Goal: Task Accomplishment & Management: Manage account settings

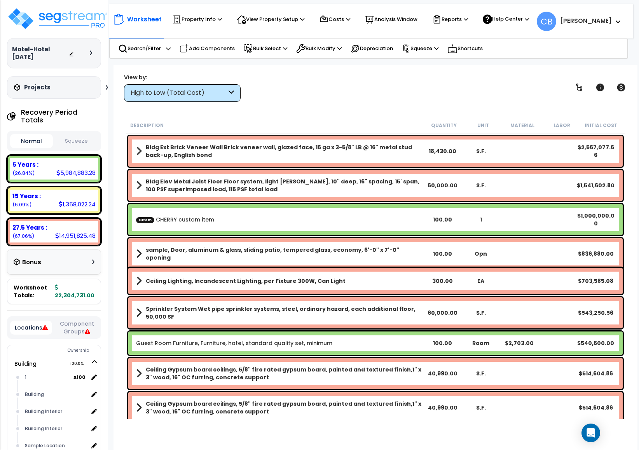
click at [577, 69] on div "Worksheet Property Info Property Setup Add Property Unit Template property Clon…" at bounding box center [376, 290] width 524 height 450
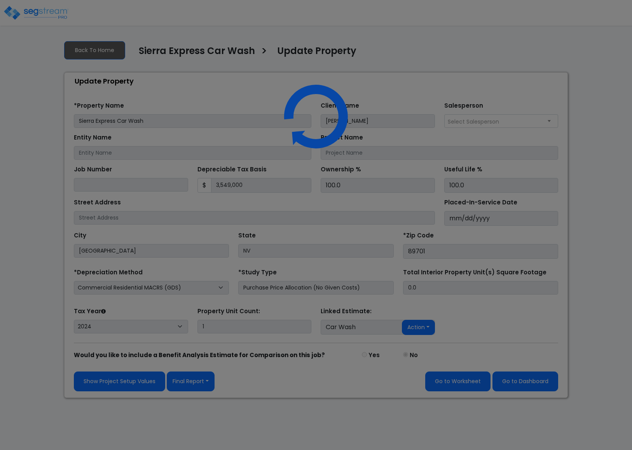
select select "2024"
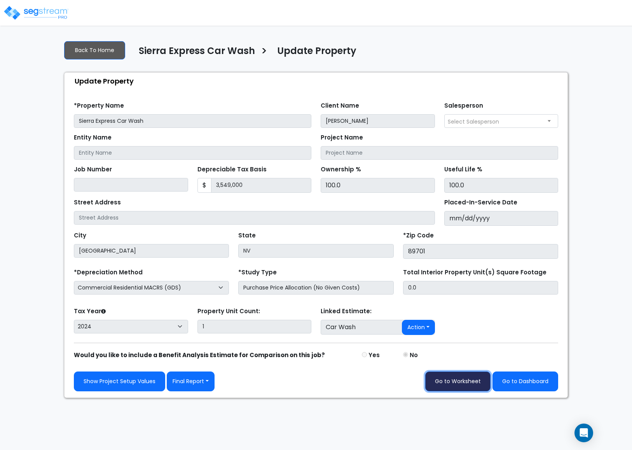
click at [467, 386] on link "Go to Worksheet" at bounding box center [457, 382] width 65 height 20
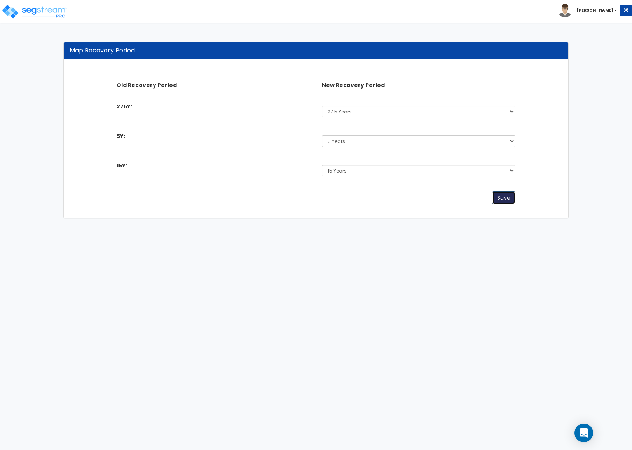
click at [497, 203] on button "Save" at bounding box center [503, 197] width 23 height 13
click at [498, 199] on button "Save" at bounding box center [503, 197] width 23 height 13
drag, startPoint x: 0, startPoint y: 0, endPoint x: 345, endPoint y: 111, distance: 362.7
click at [345, 111] on select "Select 5 Years 7 Years 15 Years 27.5 Years" at bounding box center [419, 112] width 194 height 12
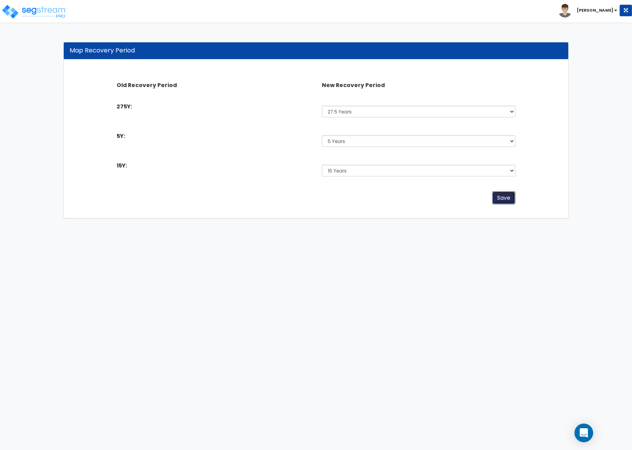
click at [494, 195] on button "Save" at bounding box center [503, 197] width 23 height 13
click at [224, 226] on html "Toggle navigation [PERSON_NAME] x" at bounding box center [316, 113] width 632 height 226
click at [335, 142] on select "Select 5 Years 7 Years 15 Years 27.5 Years" at bounding box center [419, 141] width 194 height 12
click at [322, 135] on select "Select 5 Years 7 Years 15 Years 27.5 Years" at bounding box center [419, 141] width 194 height 12
click at [334, 171] on select "Select 5 Years 7 Years 15 Years 27.5 Years" at bounding box center [419, 171] width 194 height 12
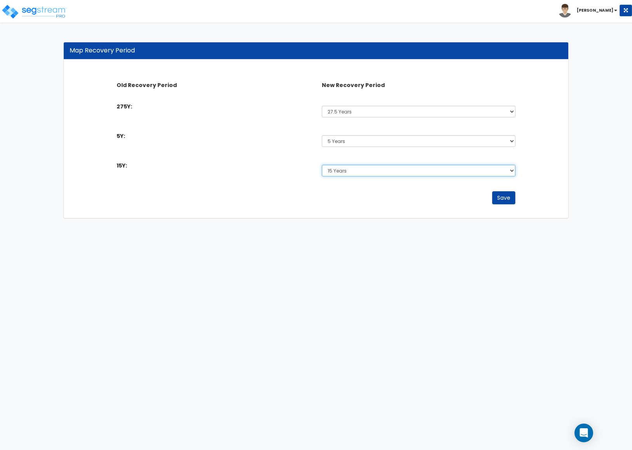
click at [322, 165] on select "Select 5 Years 7 Years 15 Years 27.5 Years" at bounding box center [419, 171] width 194 height 12
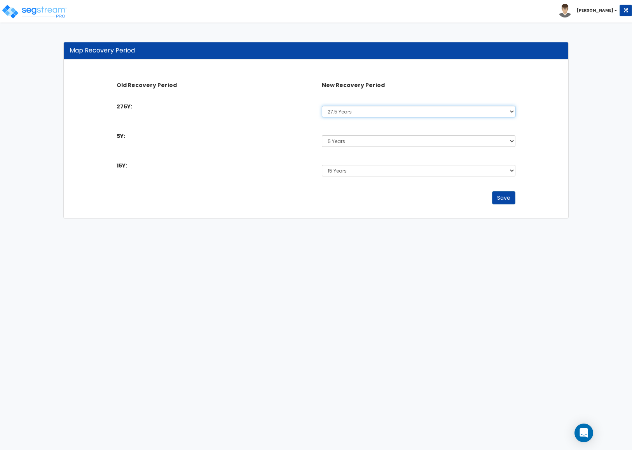
click at [349, 112] on select "Select 5 Years 7 Years 15 Years 27.5 Years" at bounding box center [419, 112] width 194 height 12
click at [322, 106] on select "Select 5 Years 7 Years 15 Years 27.5 Years" at bounding box center [419, 112] width 194 height 12
drag, startPoint x: 409, startPoint y: 233, endPoint x: 455, endPoint y: 202, distance: 56.1
click at [413, 226] on html "Toggle navigation Cherry Mae x" at bounding box center [316, 113] width 632 height 226
click at [493, 197] on button "Save" at bounding box center [503, 197] width 23 height 13
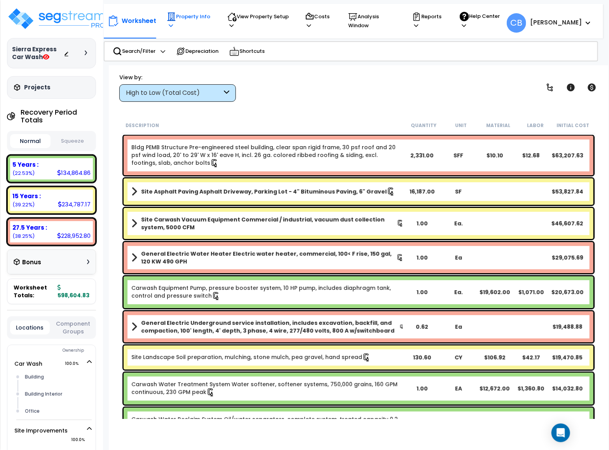
click at [169, 27] on icon at bounding box center [171, 25] width 4 height 5
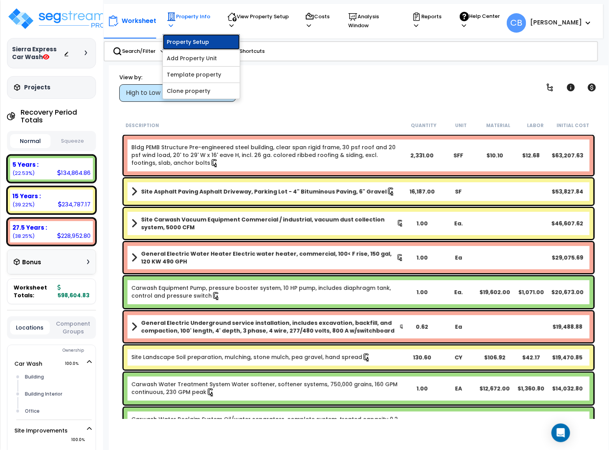
click at [211, 42] on link "Property Setup" at bounding box center [201, 42] width 77 height 16
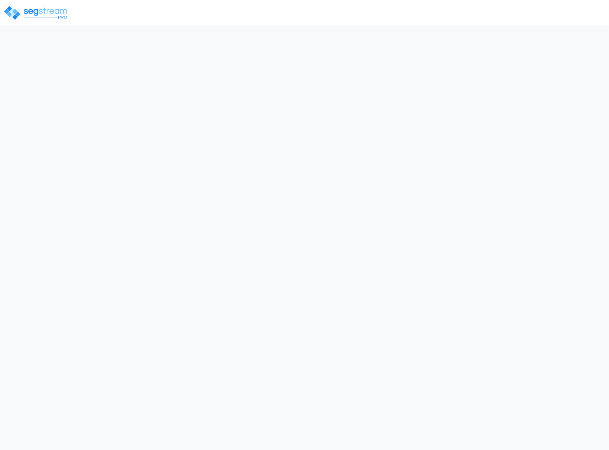
select select "2024"
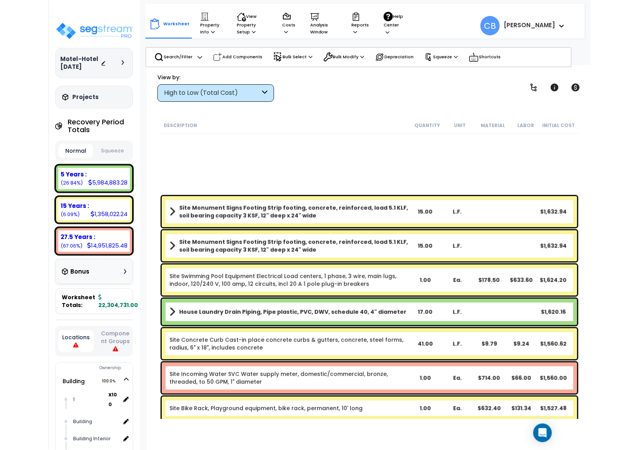
scroll to position [8055, 0]
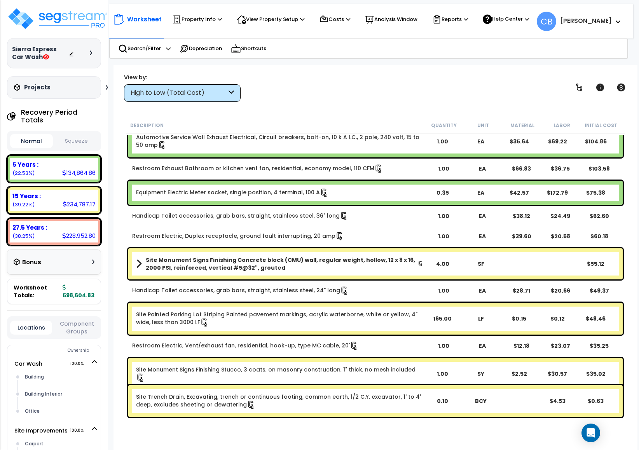
scroll to position [4095, 0]
